Goal: Task Accomplishment & Management: Manage account settings

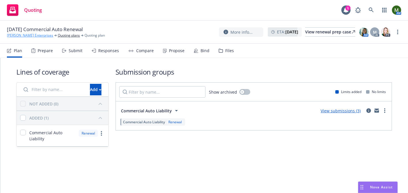
click at [32, 36] on link "[PERSON_NAME] Enterprises" at bounding box center [30, 35] width 46 height 5
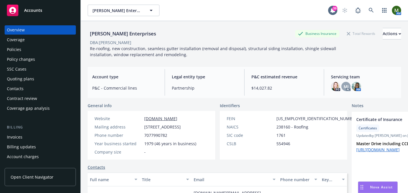
click at [45, 48] on div "Policies" at bounding box center [40, 49] width 67 height 9
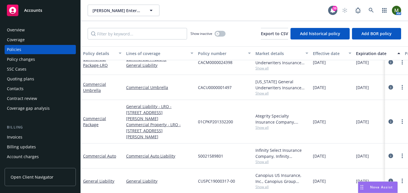
scroll to position [70, 0]
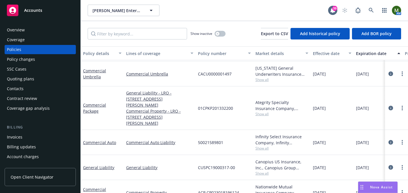
click at [39, 77] on div "Quoting plans" at bounding box center [40, 78] width 67 height 9
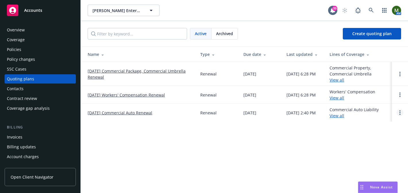
click at [400, 113] on icon "Open options" at bounding box center [399, 112] width 1 height 5
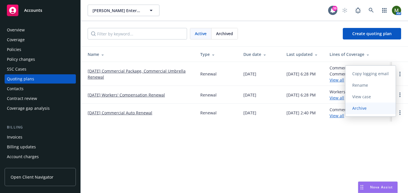
click at [372, 109] on span "Archive" at bounding box center [359, 107] width 28 height 5
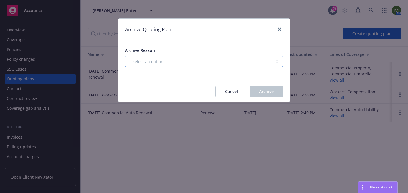
click at [222, 63] on select "-- select an option -- All policies in this renewal plan are auto-renewed Creat…" at bounding box center [204, 60] width 158 height 11
select select "ARCHIVED_RENEWAL_POLICY_AUTO_RENEWED"
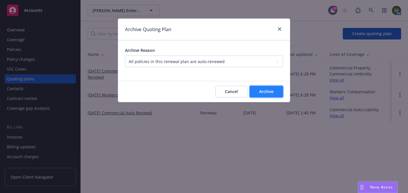
click at [260, 92] on span "Archive" at bounding box center [266, 91] width 14 height 5
